Goal: Navigation & Orientation: Find specific page/section

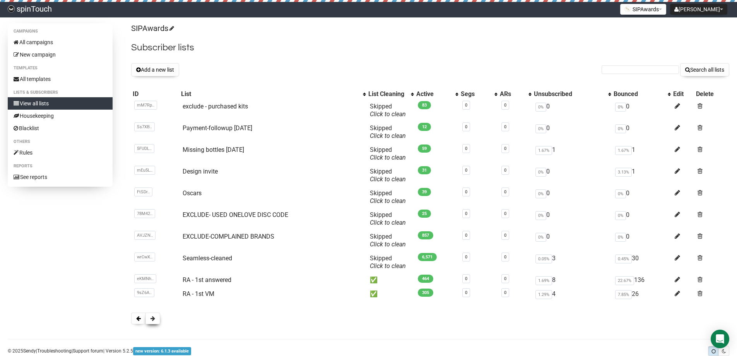
click at [156, 321] on button at bounding box center [152, 318] width 15 height 12
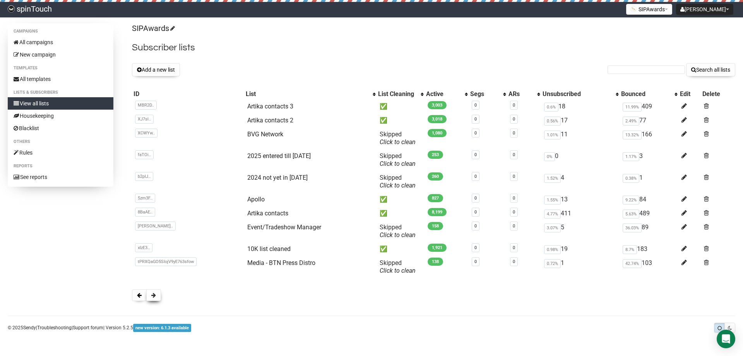
click at [159, 298] on button at bounding box center [153, 295] width 15 height 12
